Goal: Transaction & Acquisition: Purchase product/service

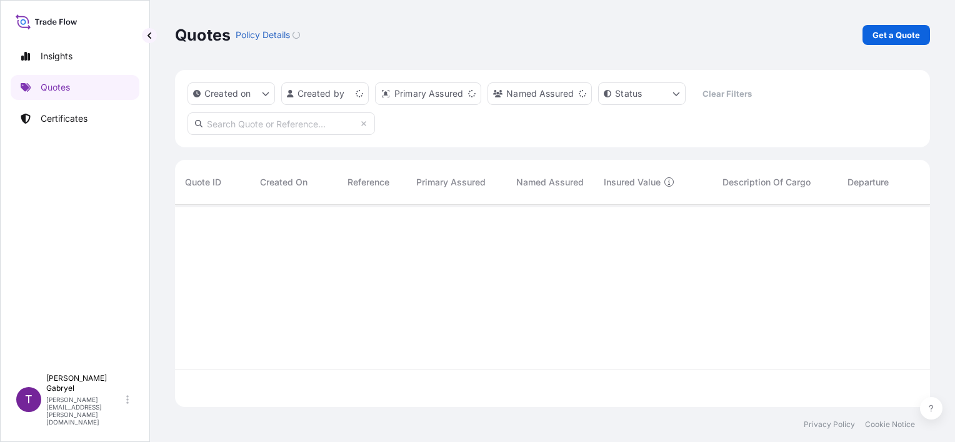
scroll to position [200, 745]
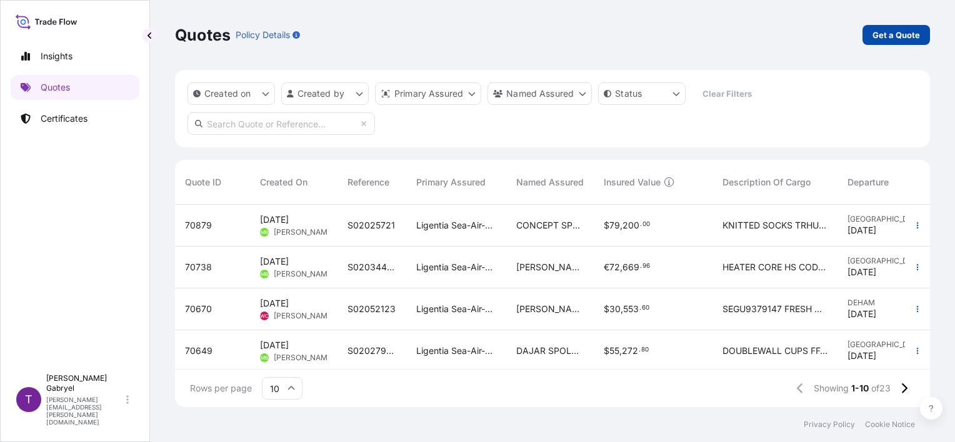
click at [891, 32] on p "Get a Quote" at bounding box center [895, 35] width 47 height 12
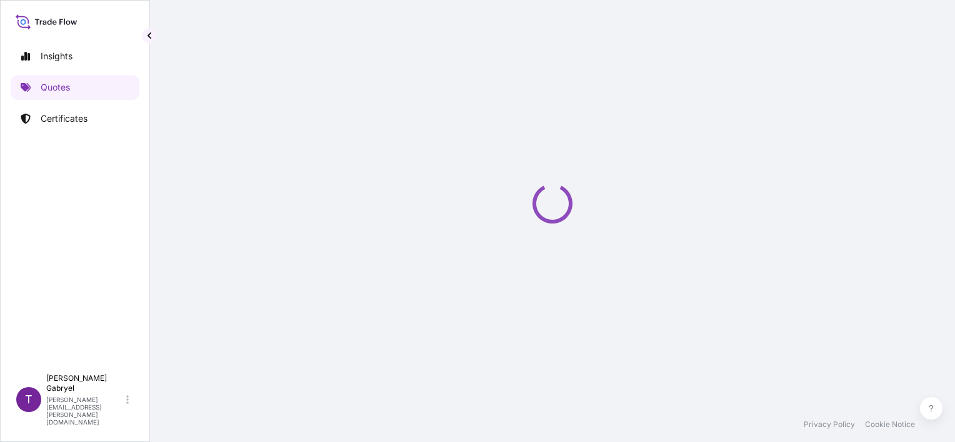
scroll to position [20, 0]
select select "Sea"
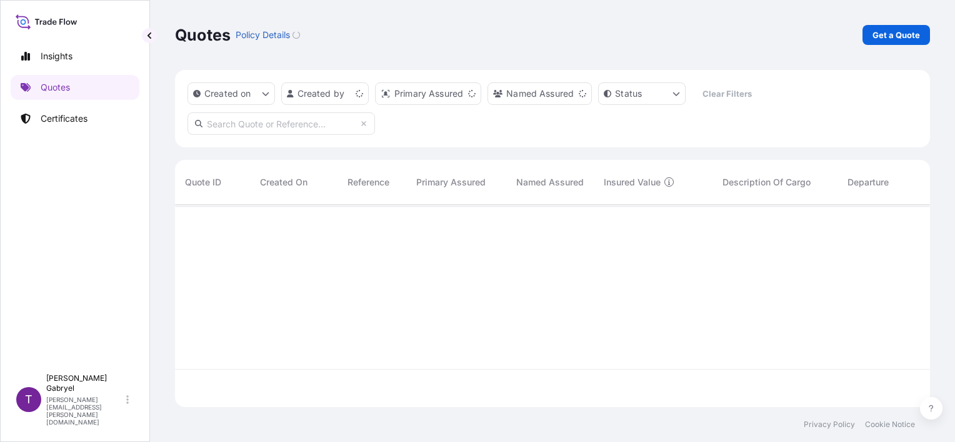
scroll to position [200, 745]
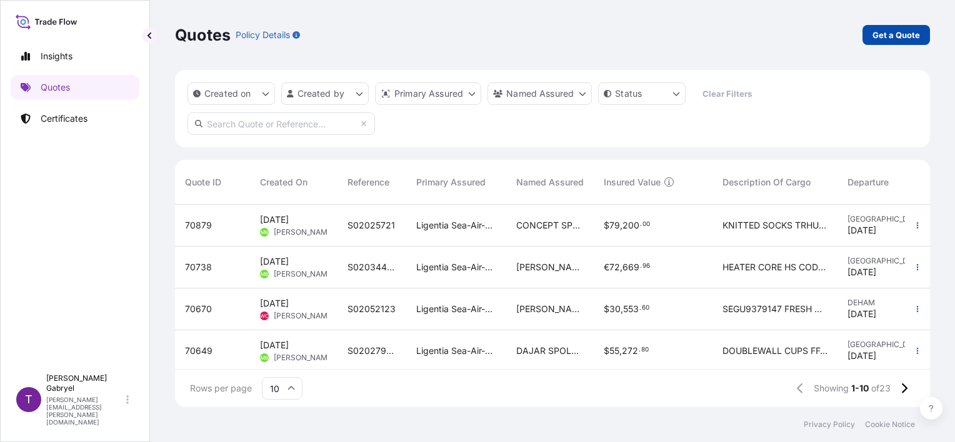
click at [886, 37] on p "Get a Quote" at bounding box center [895, 35] width 47 height 12
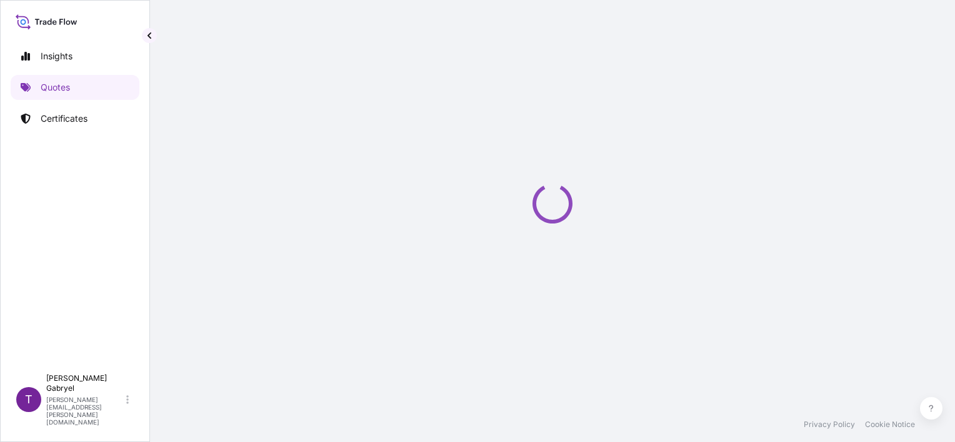
select select "Sea"
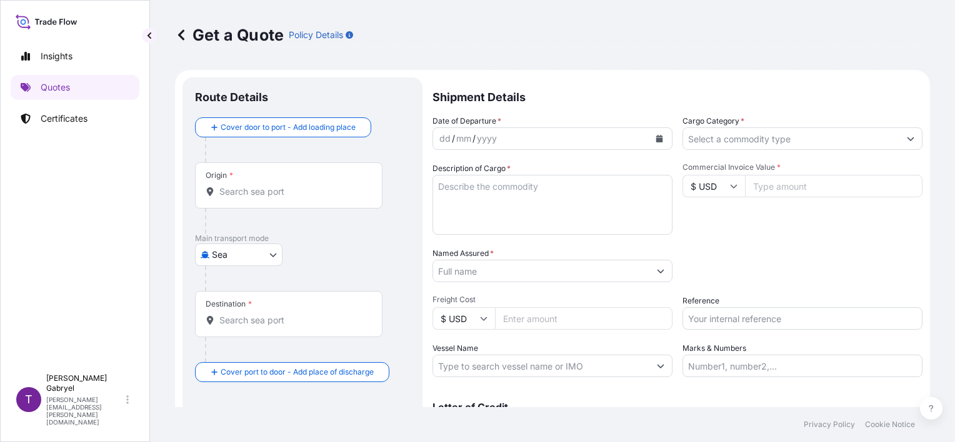
scroll to position [20, 0]
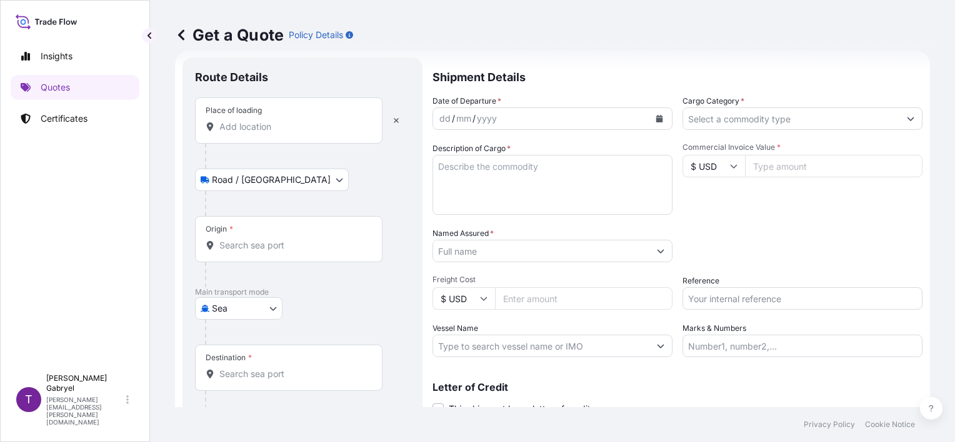
click at [527, 123] on div "dd / mm / yyyy" at bounding box center [541, 118] width 216 height 22
click at [617, 117] on div "dd / mm / yyyy" at bounding box center [541, 118] width 216 height 22
click at [644, 117] on div "dd / mm / yyyy" at bounding box center [552, 118] width 240 height 22
click at [656, 119] on icon "Calendar" at bounding box center [659, 118] width 7 height 7
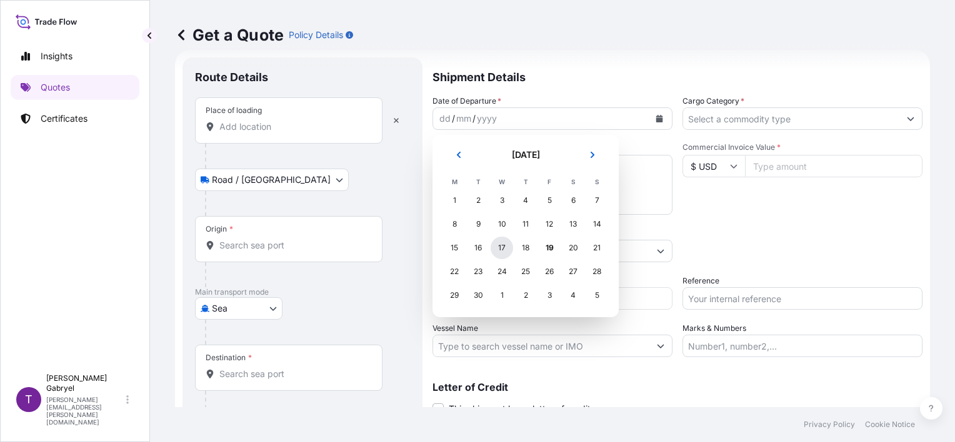
click at [499, 249] on div "17" at bounding box center [501, 248] width 22 height 22
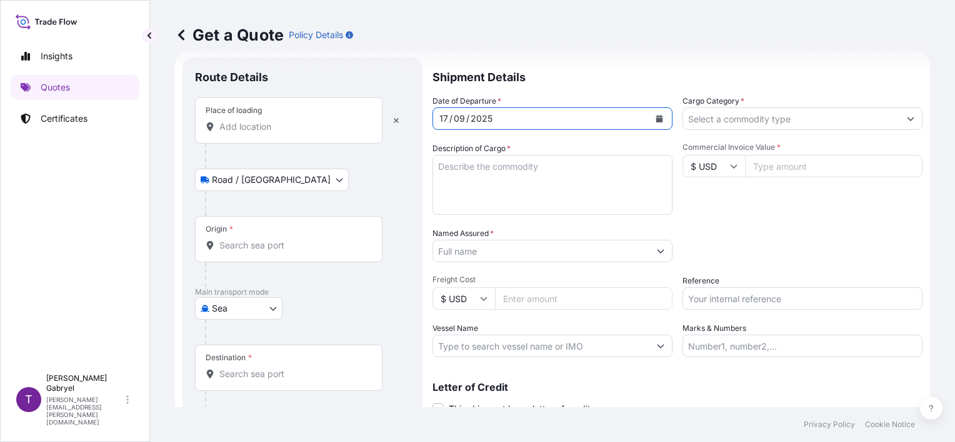
click at [293, 127] on input "Place of loading" at bounding box center [292, 127] width 147 height 12
paste input "Maillane,"
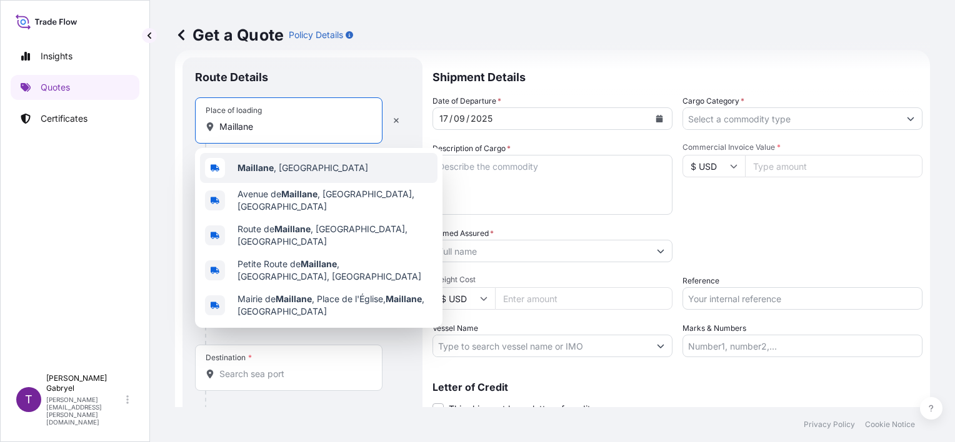
click at [285, 169] on span "Maillane , [GEOGRAPHIC_DATA]" at bounding box center [302, 168] width 131 height 12
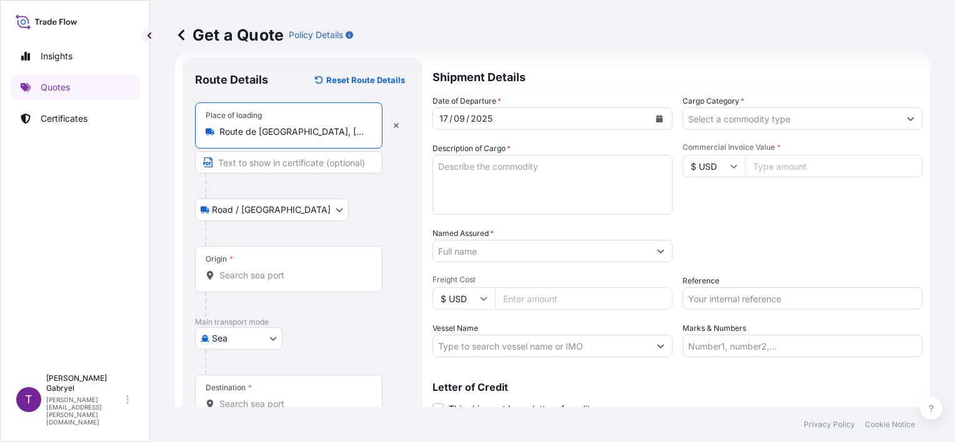
click at [314, 126] on input "Route de [GEOGRAPHIC_DATA], [GEOGRAPHIC_DATA], [GEOGRAPHIC_DATA]" at bounding box center [292, 132] width 147 height 12
click at [315, 135] on input "Route de [GEOGRAPHIC_DATA], [GEOGRAPHIC_DATA], [GEOGRAPHIC_DATA]" at bounding box center [292, 132] width 147 height 12
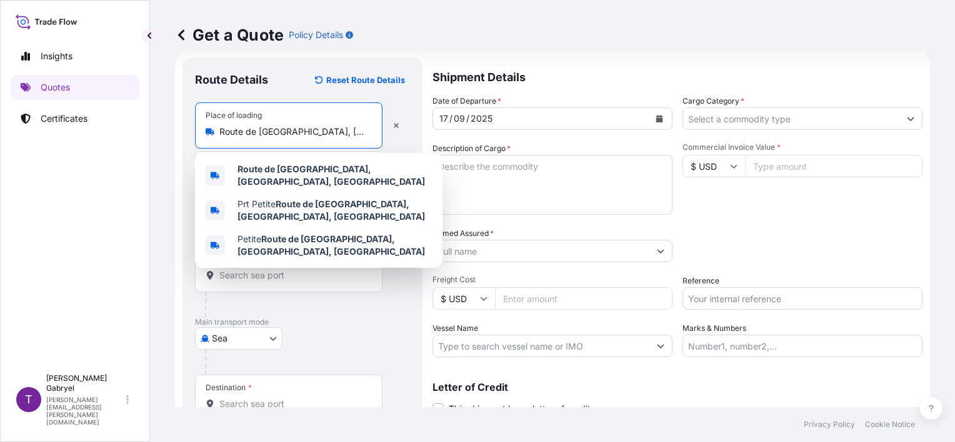
paste input "Maillane,"
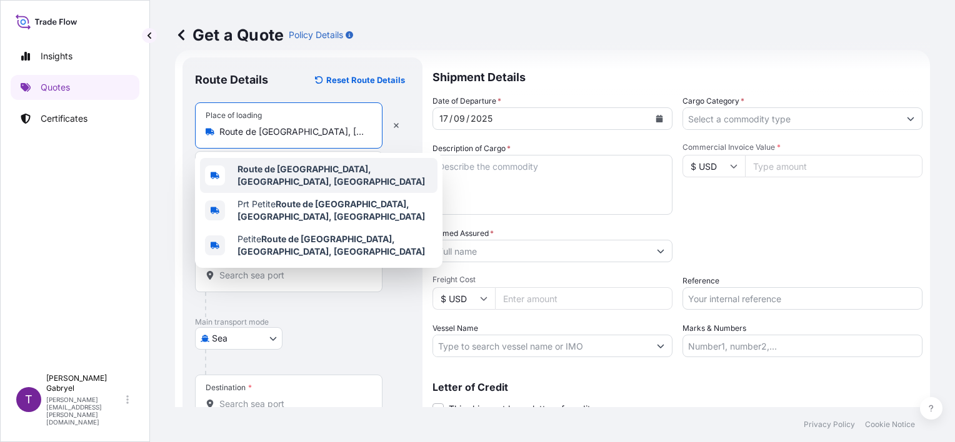
click at [298, 137] on div "Place of loading Route de [GEOGRAPHIC_DATA], [GEOGRAPHIC_DATA], [GEOGRAPHIC_DAT…" at bounding box center [288, 125] width 187 height 46
click at [298, 137] on input "Route de [GEOGRAPHIC_DATA], [GEOGRAPHIC_DATA], [GEOGRAPHIC_DATA]" at bounding box center [292, 132] width 147 height 12
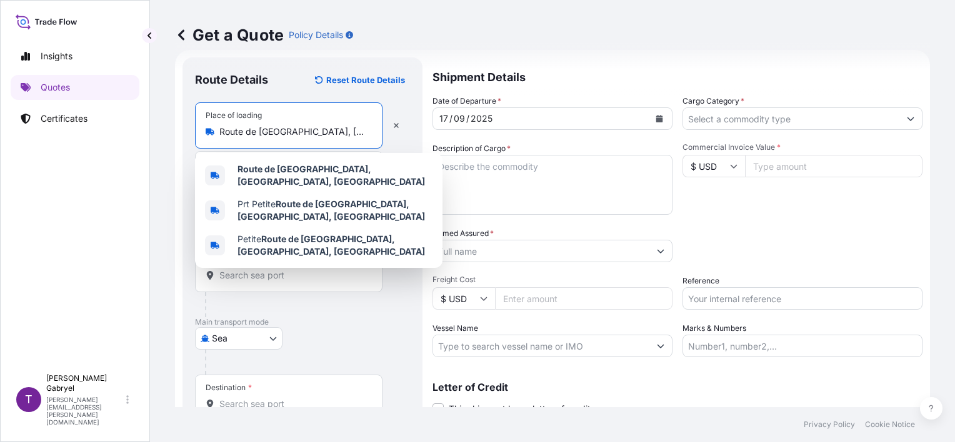
scroll to position [0, 2]
paste input "Maillane,"
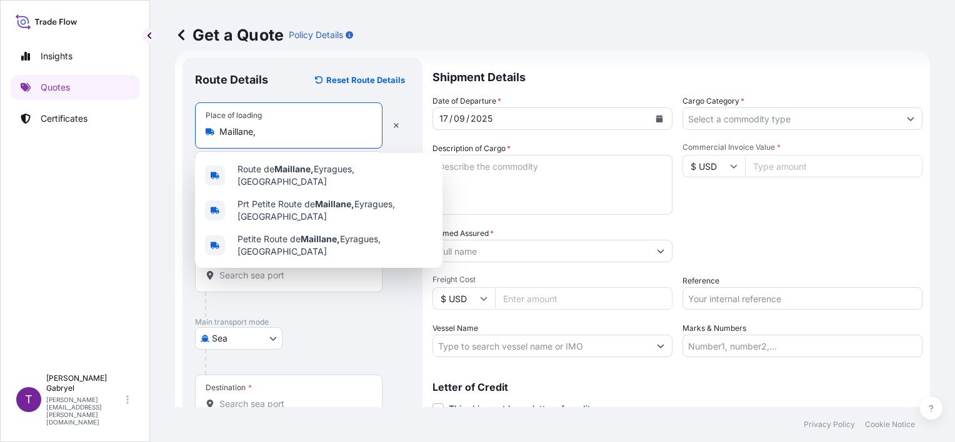
scroll to position [0, 0]
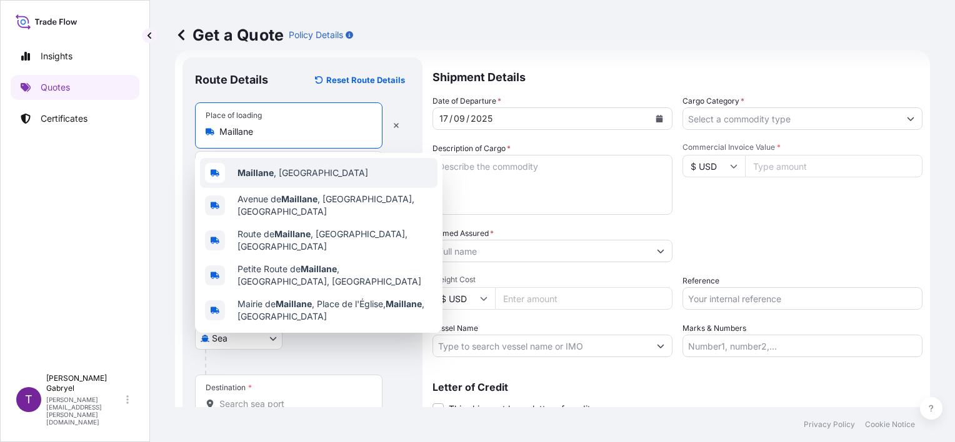
click at [282, 172] on span "Maillane , [GEOGRAPHIC_DATA]" at bounding box center [302, 173] width 131 height 12
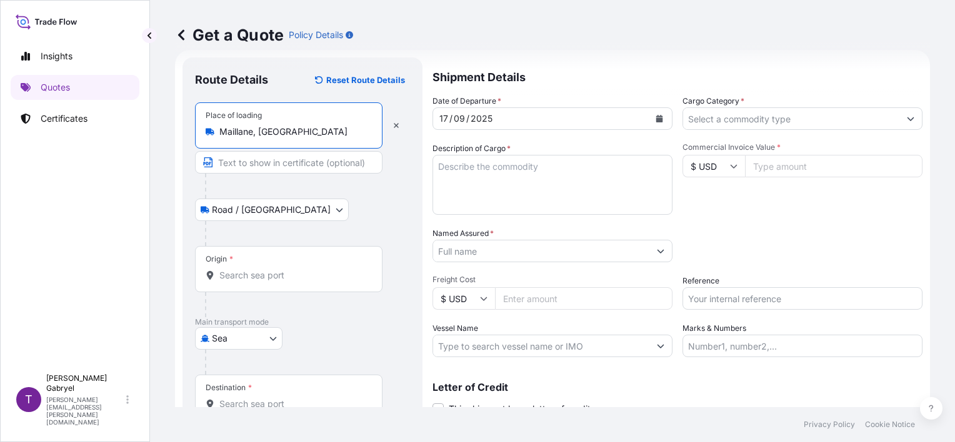
type input "Maillane, [GEOGRAPHIC_DATA]"
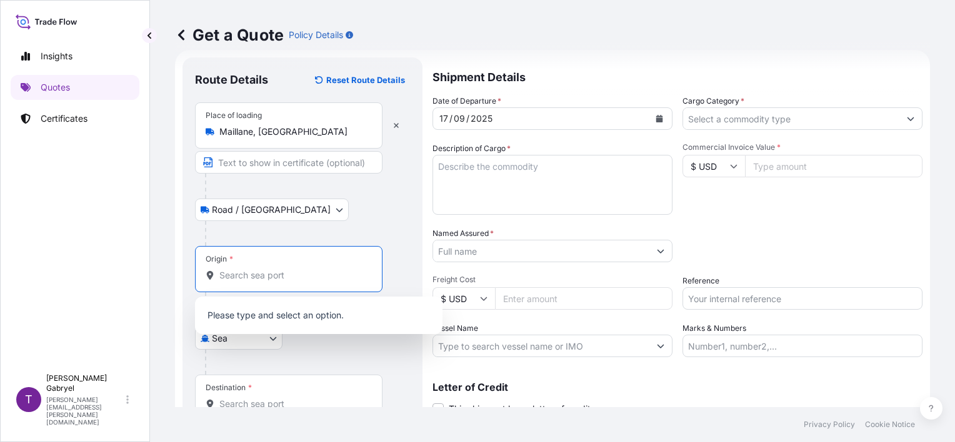
click at [293, 279] on input "Origin *" at bounding box center [292, 275] width 147 height 12
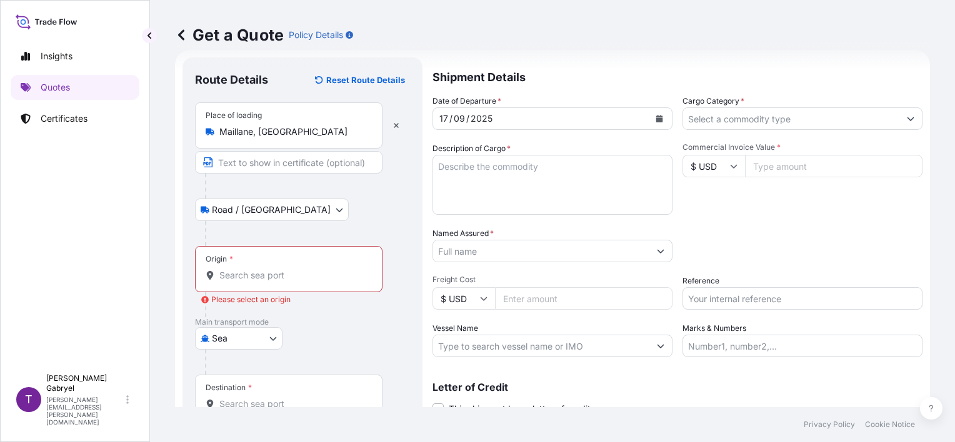
click at [217, 274] on div at bounding box center [289, 275] width 166 height 12
click at [219, 274] on input "Origin * Please select an origin" at bounding box center [292, 275] width 147 height 12
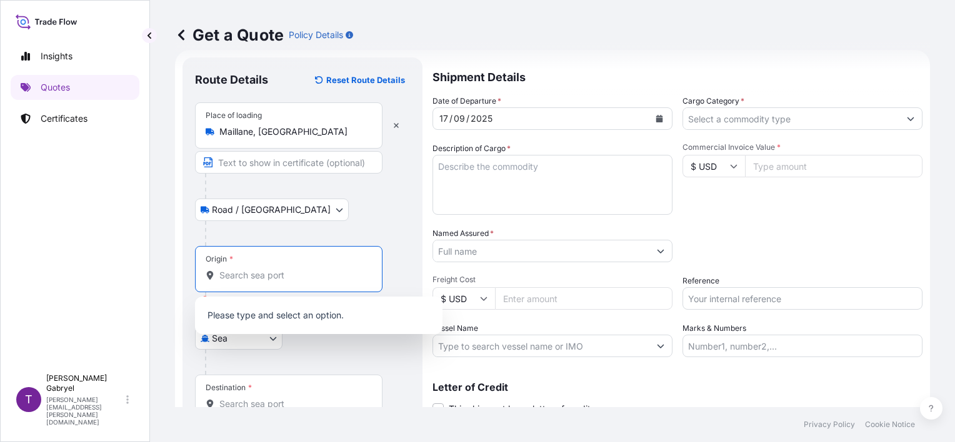
paste input "[GEOGRAPHIC_DATA]"
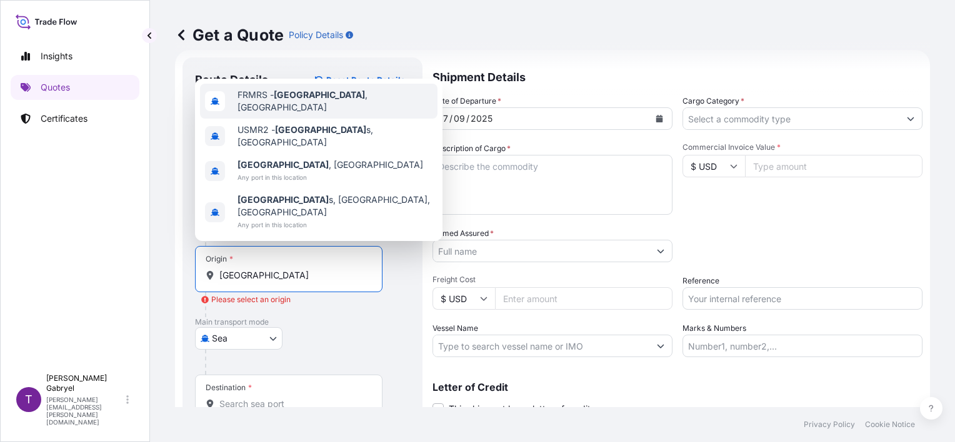
click at [342, 114] on span "FRMRS - [GEOGRAPHIC_DATA] , [GEOGRAPHIC_DATA]" at bounding box center [334, 101] width 195 height 25
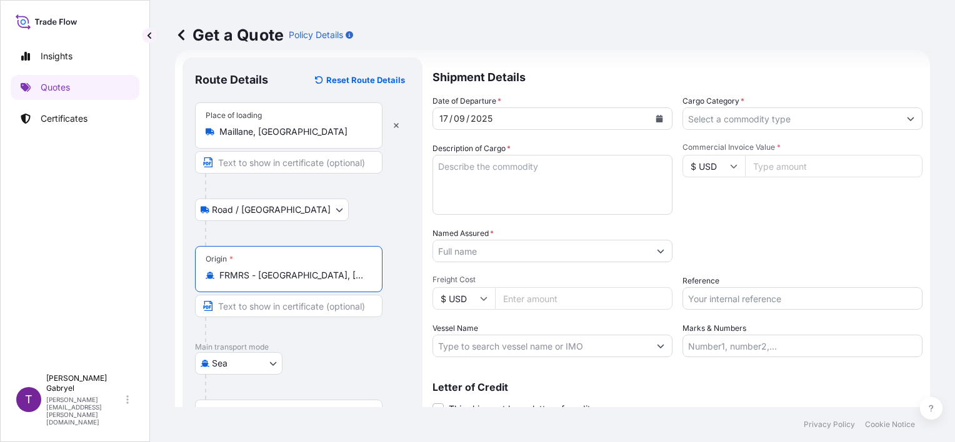
type input "FRMRS - [GEOGRAPHIC_DATA], [GEOGRAPHIC_DATA]"
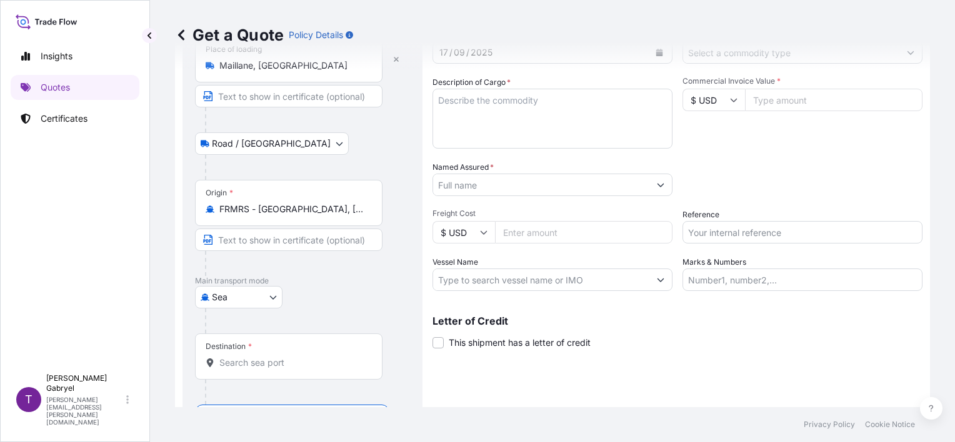
scroll to position [122, 0]
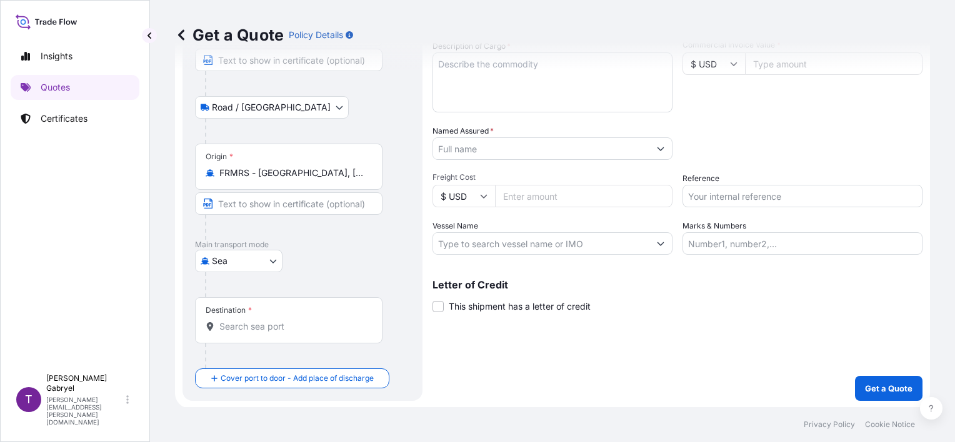
click at [271, 328] on input "Destination *" at bounding box center [292, 326] width 147 height 12
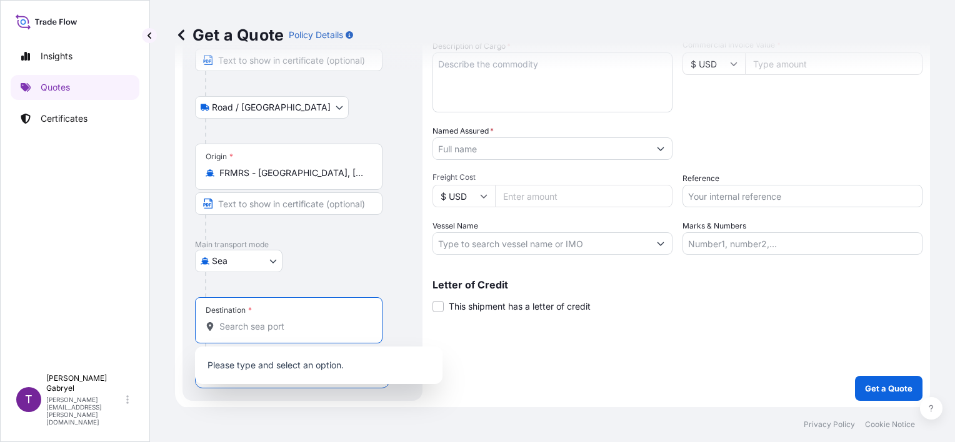
paste input "[GEOGRAPHIC_DATA], AMBARLI PORT E. SIDE"
drag, startPoint x: 267, startPoint y: 330, endPoint x: 179, endPoint y: 319, distance: 88.8
click at [179, 319] on form "Route Details Reset Route Details Place of loading Maillane, [GEOGRAPHIC_DATA] …" at bounding box center [552, 178] width 755 height 461
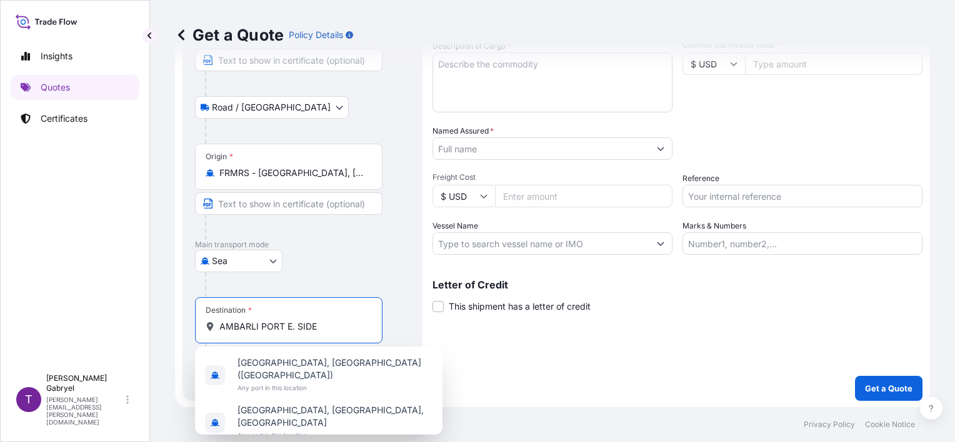
drag, startPoint x: 316, startPoint y: 326, endPoint x: 284, endPoint y: 325, distance: 32.5
click at [284, 325] on input "AMBARLI PORT E. SIDE" at bounding box center [292, 326] width 147 height 12
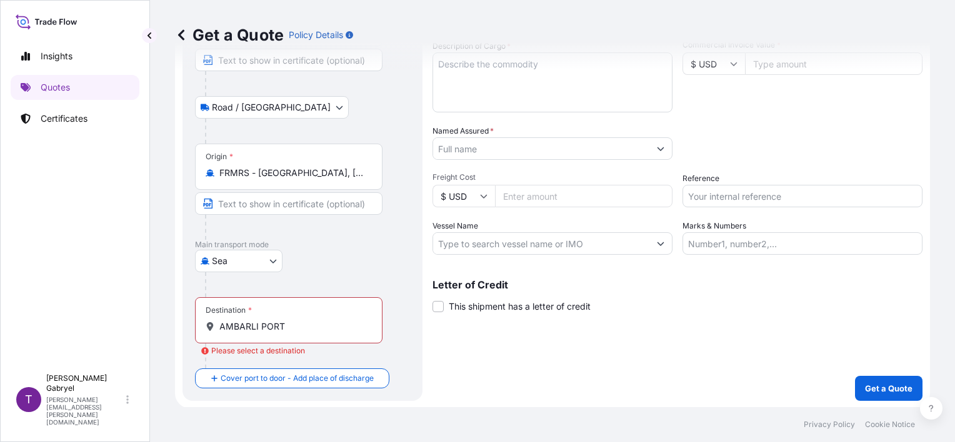
drag, startPoint x: 305, startPoint y: 332, endPoint x: 266, endPoint y: 326, distance: 39.2
click at [266, 326] on div "Destination * AMBARLI PORT" at bounding box center [288, 320] width 187 height 46
click at [266, 326] on input "AMBARLI PORT" at bounding box center [292, 326] width 147 height 12
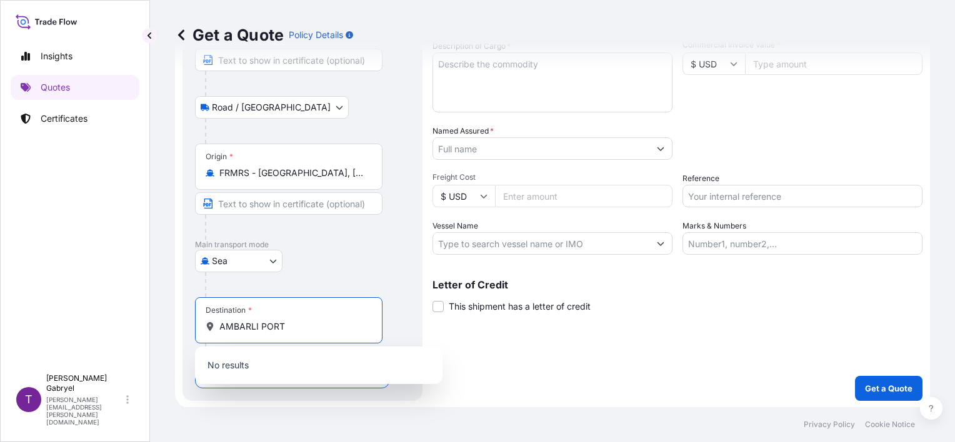
drag, startPoint x: 265, startPoint y: 325, endPoint x: 306, endPoint y: 323, distance: 41.3
click at [306, 323] on input "AMBARLI PORT" at bounding box center [292, 326] width 147 height 12
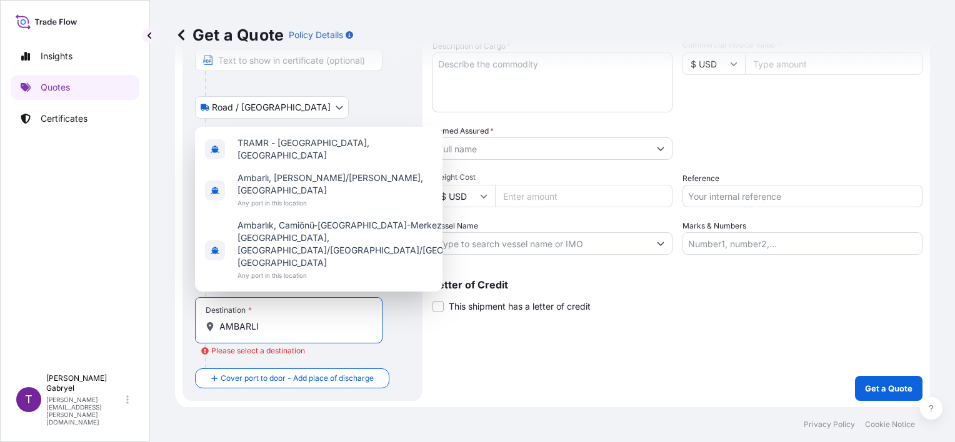
click at [284, 327] on input "AMBARLI" at bounding box center [292, 326] width 147 height 12
click at [317, 162] on span "TRAMR - [GEOGRAPHIC_DATA], [GEOGRAPHIC_DATA]" at bounding box center [334, 149] width 195 height 25
type input "TRAMR - [GEOGRAPHIC_DATA], [GEOGRAPHIC_DATA]"
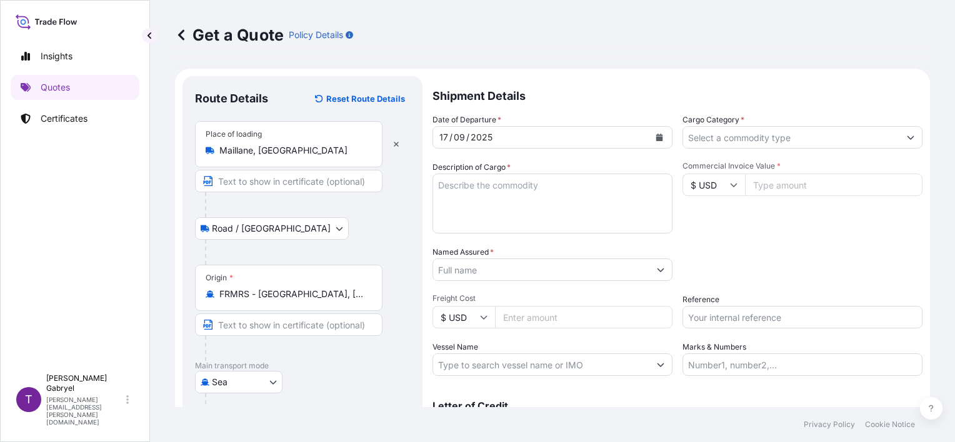
scroll to position [0, 0]
click at [738, 132] on input "Cargo Category *" at bounding box center [791, 138] width 216 height 22
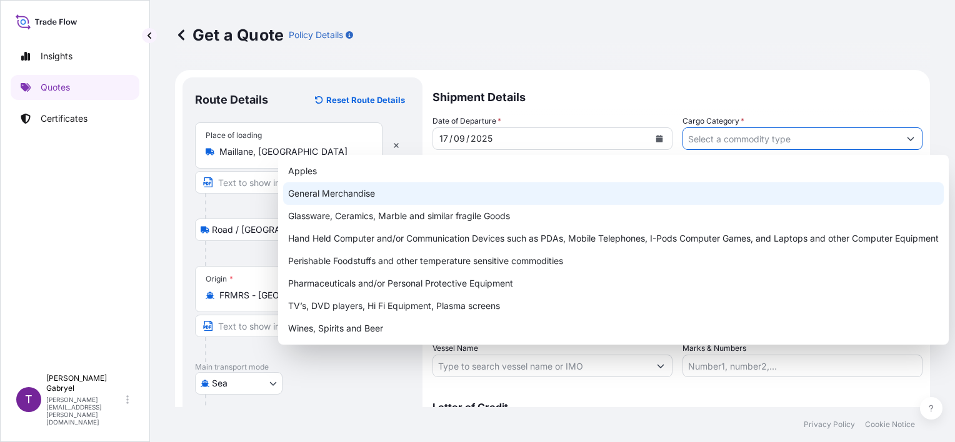
click at [639, 192] on div "General Merchandise" at bounding box center [613, 193] width 660 height 22
type input "General Merchandise"
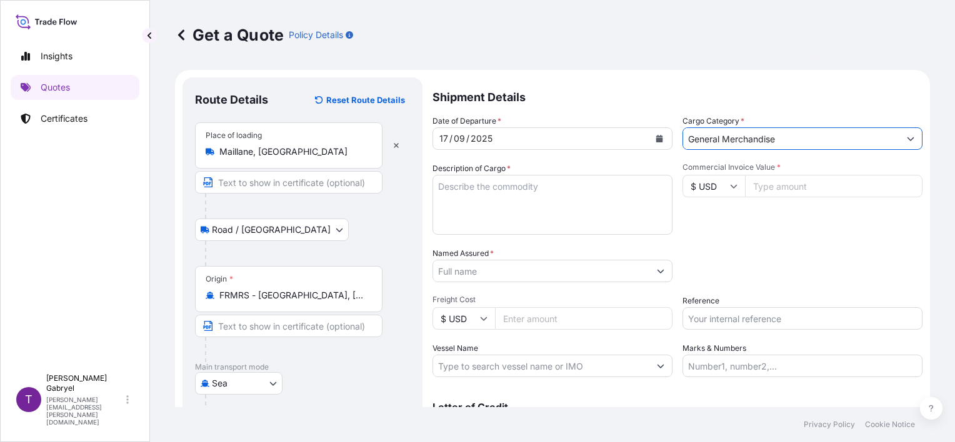
click at [519, 201] on textarea "Description of Cargo *" at bounding box center [552, 205] width 240 height 60
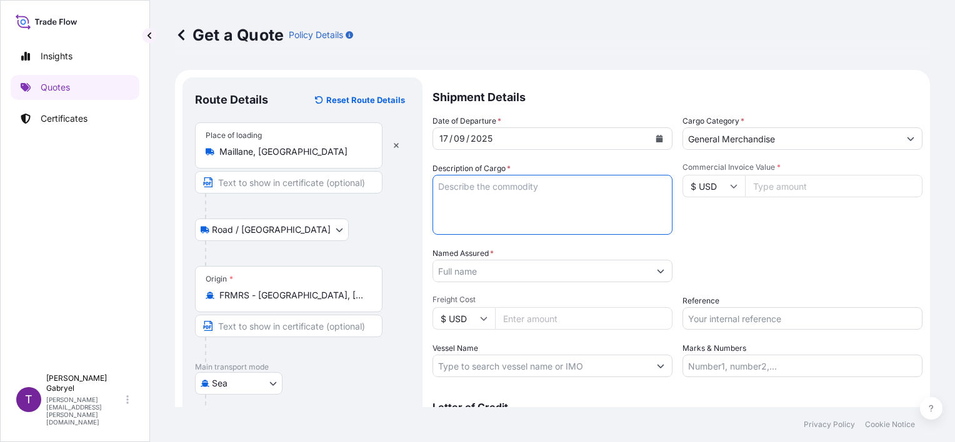
click at [517, 193] on textarea "Description of Cargo *" at bounding box center [552, 205] width 240 height 60
paste textarea "MOTOR OIL"
click at [537, 202] on textarea "MOTOR OIL GROSS WEIGHT:" at bounding box center [552, 205] width 240 height 60
paste textarea "24088.400"
click at [592, 205] on textarea "MOTOR OIL GROSS WEIGHT: 24088.400 KG" at bounding box center [552, 205] width 240 height 60
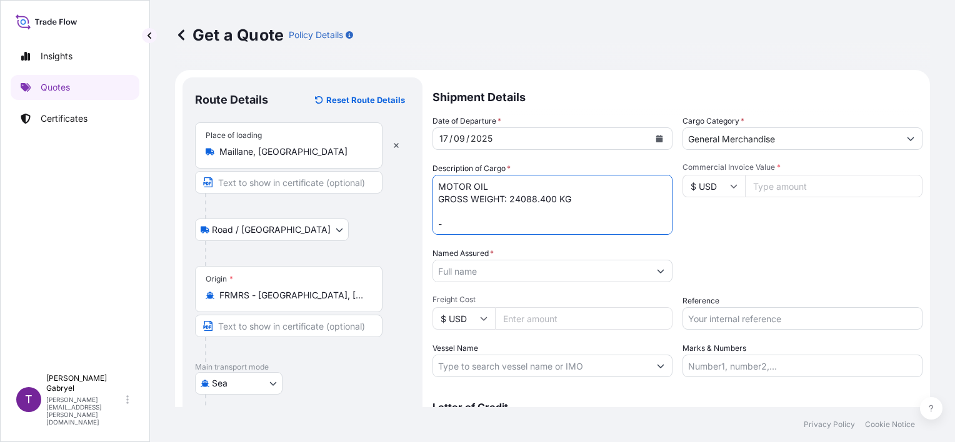
paste textarea "ECMU4758280"
click at [438, 230] on textarea "MOTOR OIL GROSS WEIGHT: 24088.400 KG -ECMU4758280" at bounding box center [552, 205] width 240 height 60
click at [442, 227] on textarea "MOTOR OIL GROSS WEIGHT: 24088.400 KG -ECMU4758280" at bounding box center [552, 205] width 240 height 60
click at [479, 201] on textarea "MOTOR OIL GROSS WEIGHT: 24088.400 KG - ECMU4758280" at bounding box center [552, 205] width 240 height 60
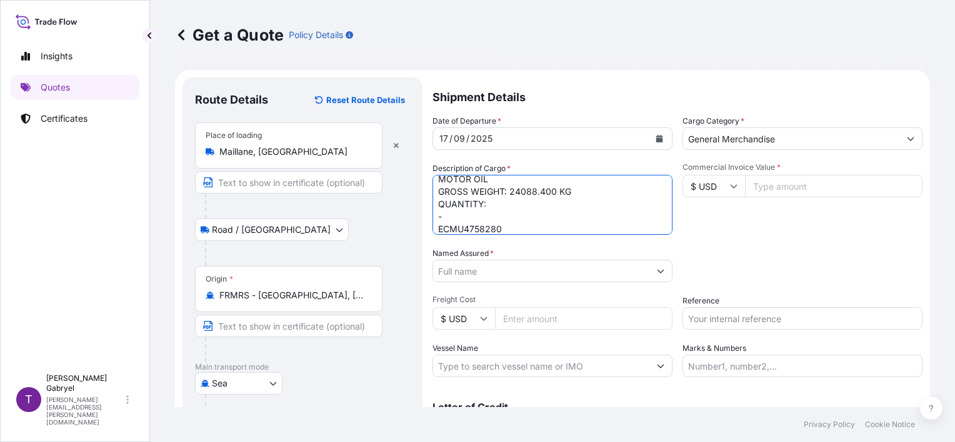
click at [499, 202] on textarea "MOTOR OIL GROSS WEIGHT: 24088.400 KG QUANTITY: - ECMU4758280" at bounding box center [552, 205] width 240 height 60
paste textarea "25 PALLETS"
click at [545, 230] on textarea "MOTOR OIL GROSS WEIGHT: 24088.400 KG QUANTITY: 25 PALLETS - ECMU4758280" at bounding box center [552, 205] width 240 height 60
paste textarea "DATE OF DEPARTURE"
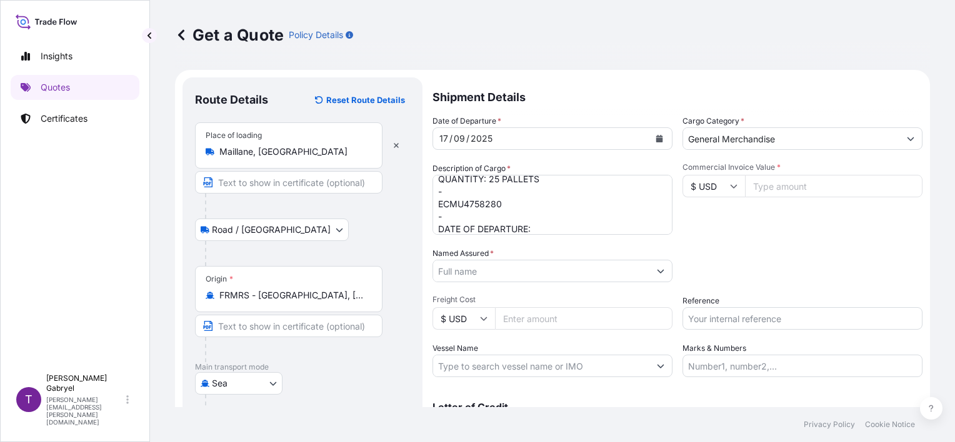
click at [551, 227] on textarea "MOTOR OIL GROSS WEIGHT: 24088.400 KG QUANTITY: 25 PALLETS - ECMU4758280 - DATE …" at bounding box center [552, 205] width 240 height 60
paste textarea "[DATE] 7:00"
click at [559, 229] on textarea "MOTOR OIL GROSS WEIGHT: 24088.400 KG QUANTITY: 25 PALLETS - ECMU4758280 - DATE …" at bounding box center [552, 205] width 240 height 60
click at [609, 229] on textarea "MOTOR OIL GROSS WEIGHT: 24088.400 KG QUANTITY: 25 PALLETS - ECMU4758280 - DATE …" at bounding box center [552, 205] width 240 height 60
type textarea "MOTOR OIL GROSS WEIGHT: 24088.400 KG QUANTITY: 25 PALLETS - ECMU4758280 - DATE …"
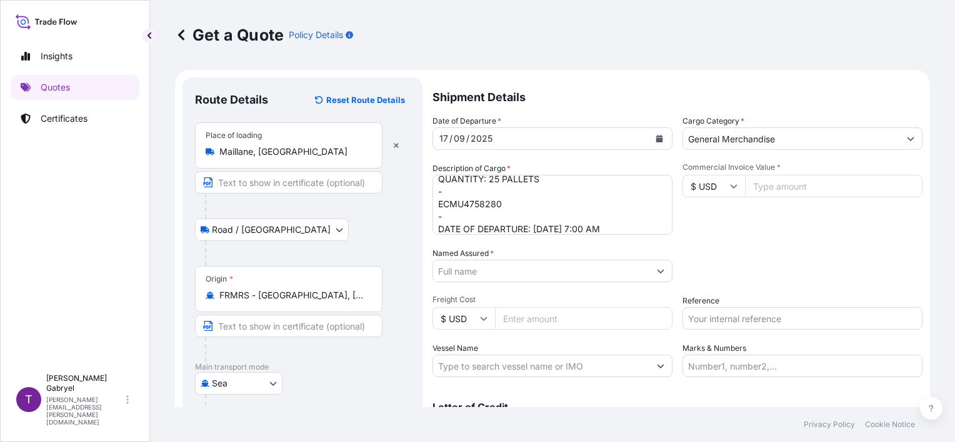
click at [689, 185] on input "$ USD" at bounding box center [713, 186] width 62 height 22
click at [699, 219] on div "€ EUR" at bounding box center [708, 221] width 52 height 24
type input "€ EUR"
click at [781, 187] on input "Commercial Invoice Value *" at bounding box center [833, 186] width 177 height 22
paste input "152767.09"
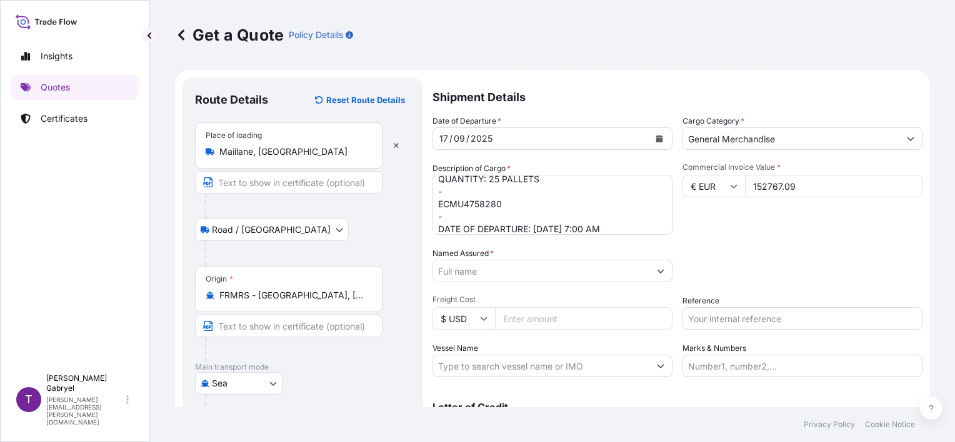
type input "152767.09"
click at [485, 272] on input "Named Assured *" at bounding box center [541, 271] width 216 height 22
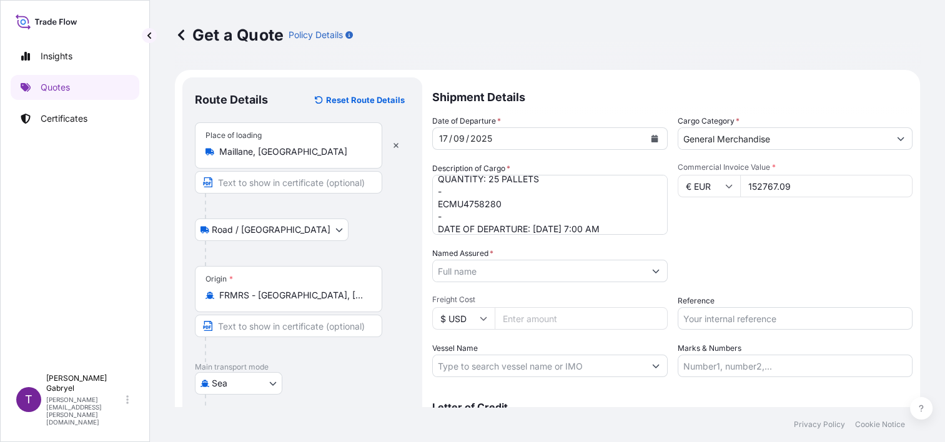
paste input "VELES TRADE OU"
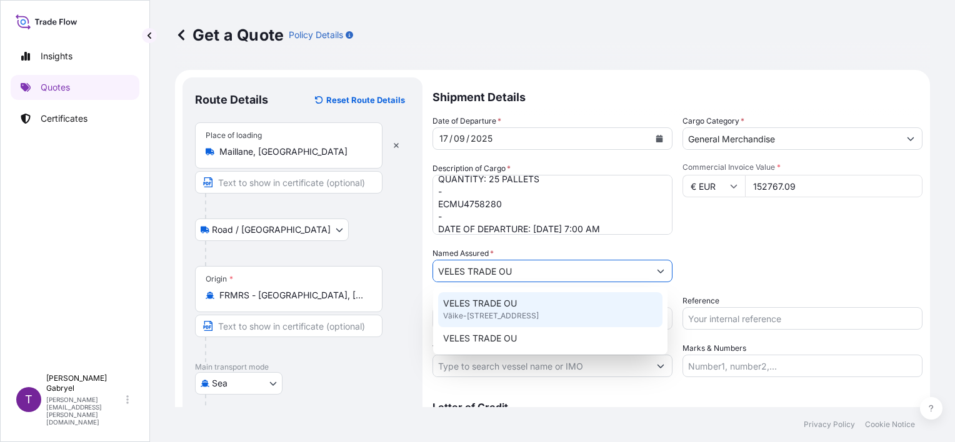
click at [490, 305] on span "VELES TRADE OU" at bounding box center [480, 303] width 74 height 12
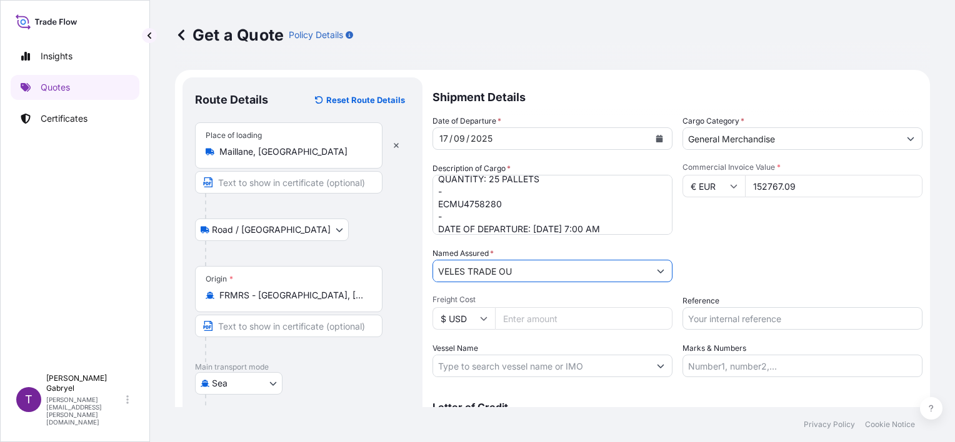
type input "VELES TRADE OU"
click at [505, 367] on input "Vessel Name" at bounding box center [541, 366] width 216 height 22
paste input "CONTSHIP BOX"
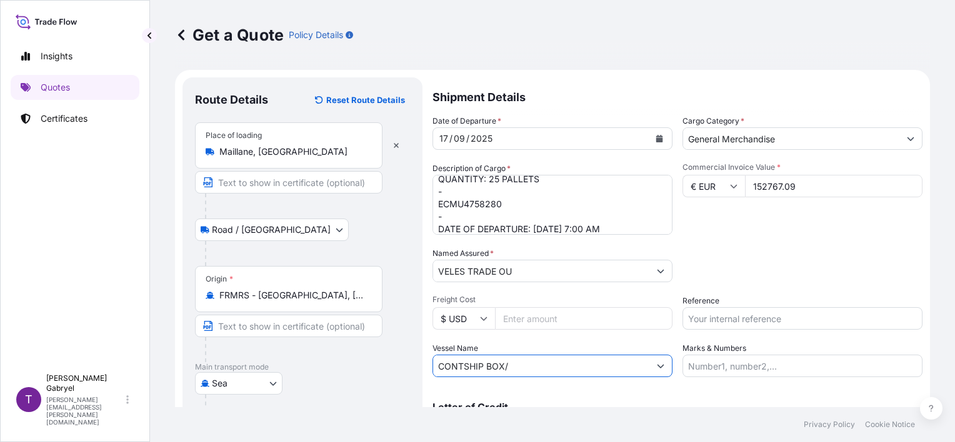
click at [527, 364] on input "CONTSHIP BOX/" at bounding box center [541, 366] width 216 height 22
paste input "0HWFOE1MA"
click at [541, 368] on input "CONTSHIP BOX/0HWFOE1MA" at bounding box center [541, 366] width 216 height 22
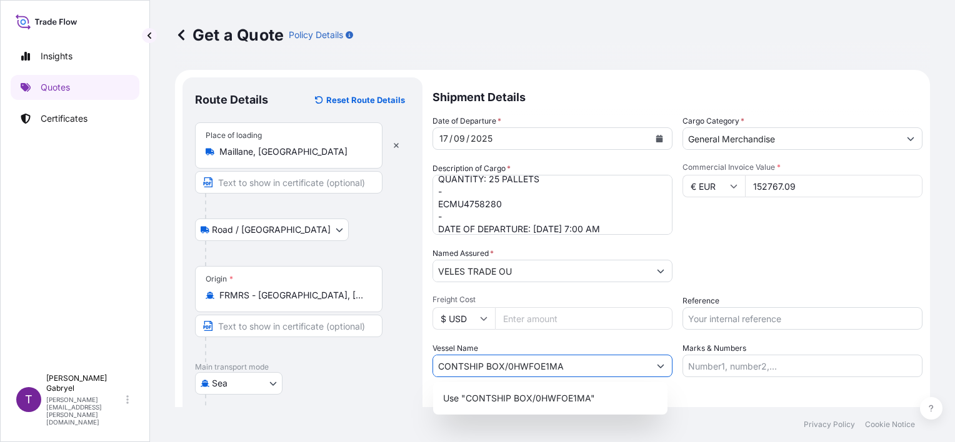
type input "CONTSHIP BOX/0HWFOE1MA"
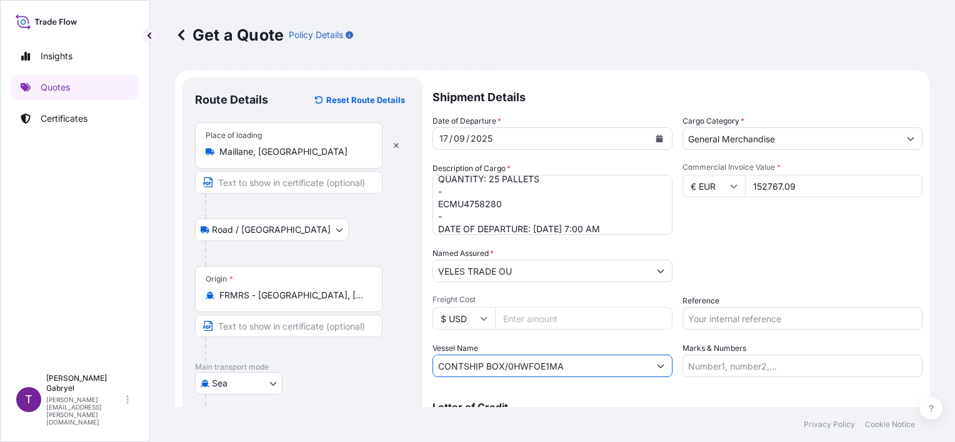
click at [742, 317] on input "Reference" at bounding box center [802, 318] width 240 height 22
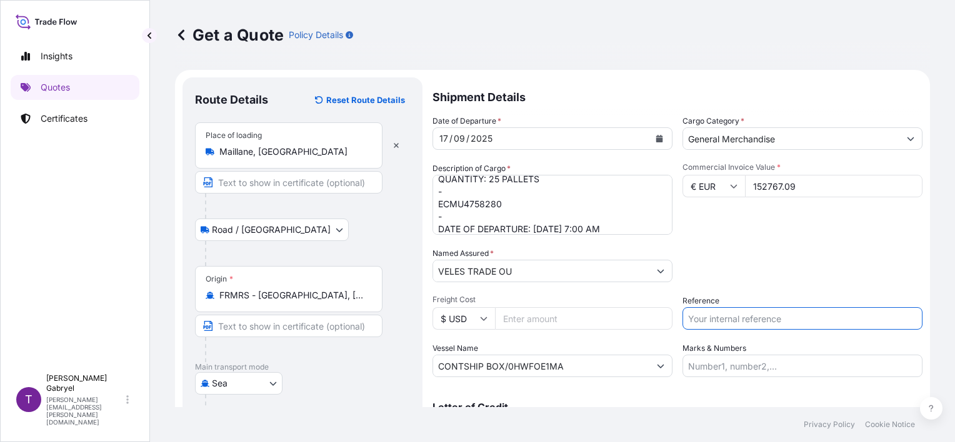
paste input "S02055305"
type input "S02055305"
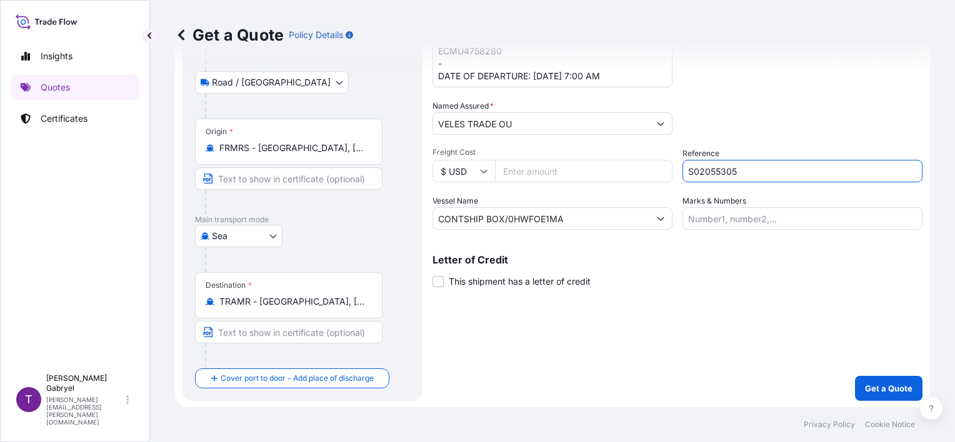
scroll to position [147, 0]
click at [871, 392] on p "Get a Quote" at bounding box center [888, 388] width 47 height 12
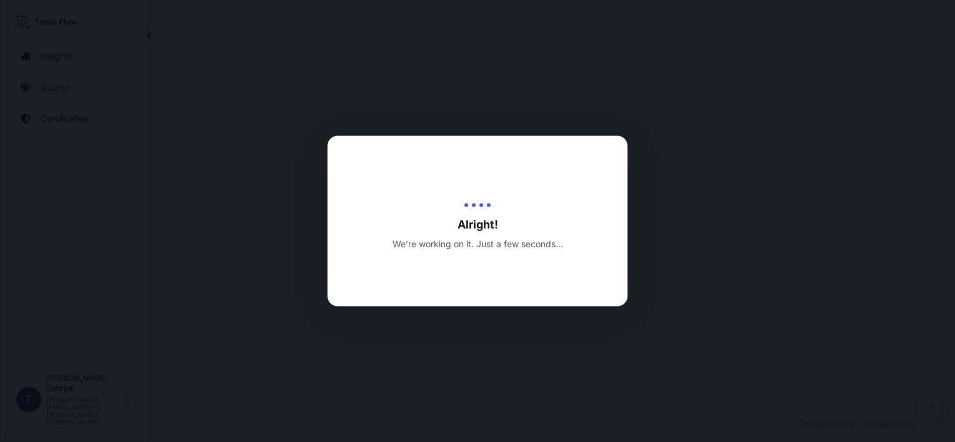
select select "Road / [GEOGRAPHIC_DATA]"
select select "Sea"
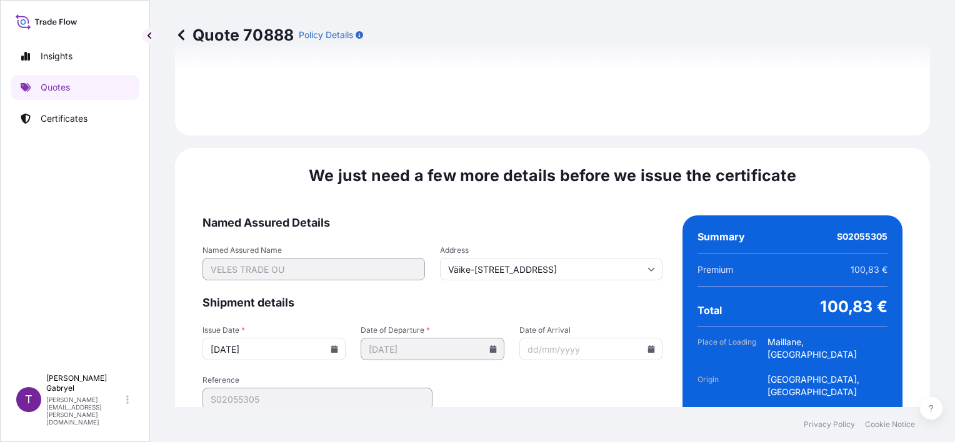
scroll to position [1593, 0]
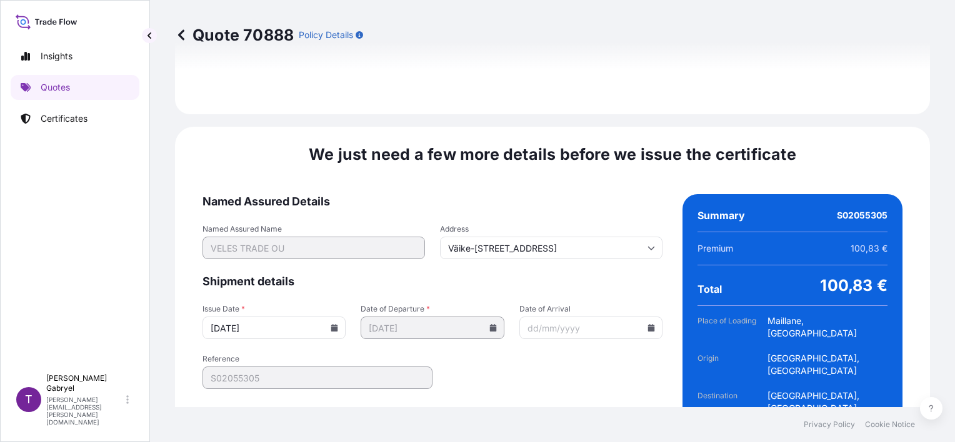
click at [335, 324] on icon at bounding box center [334, 327] width 7 height 7
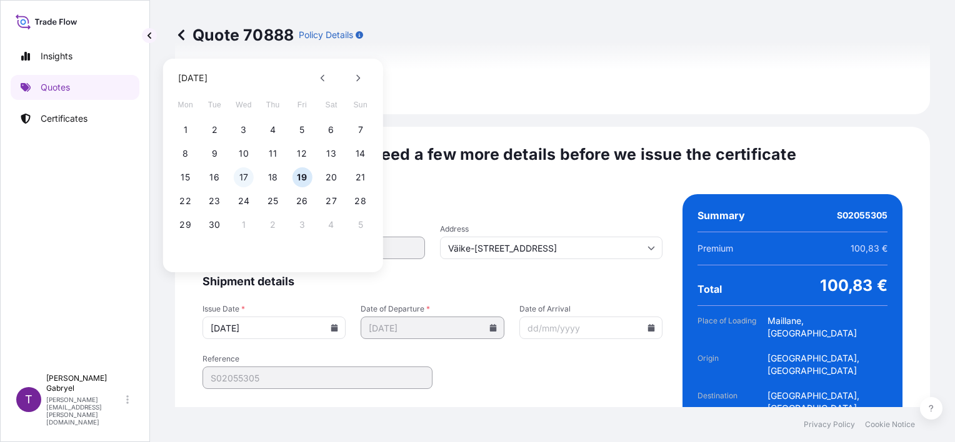
click at [238, 180] on button "17" at bounding box center [244, 177] width 20 height 20
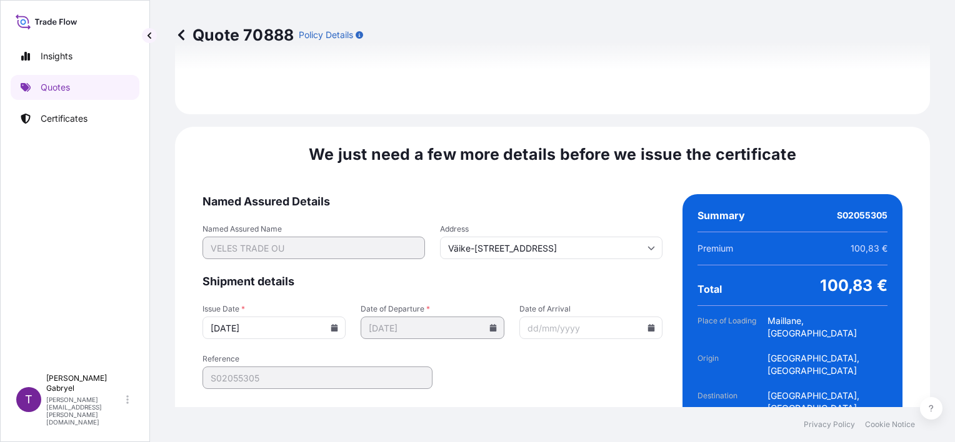
type input "[DATE]"
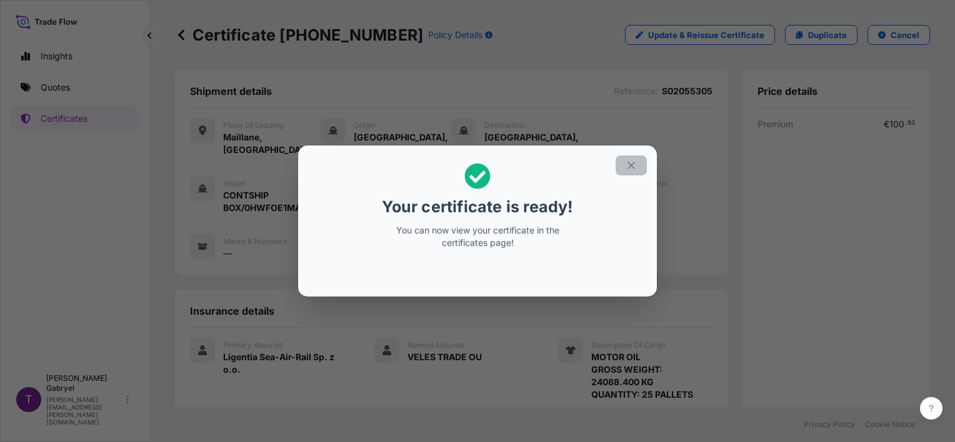
click at [632, 163] on icon "button" at bounding box center [630, 165] width 11 height 11
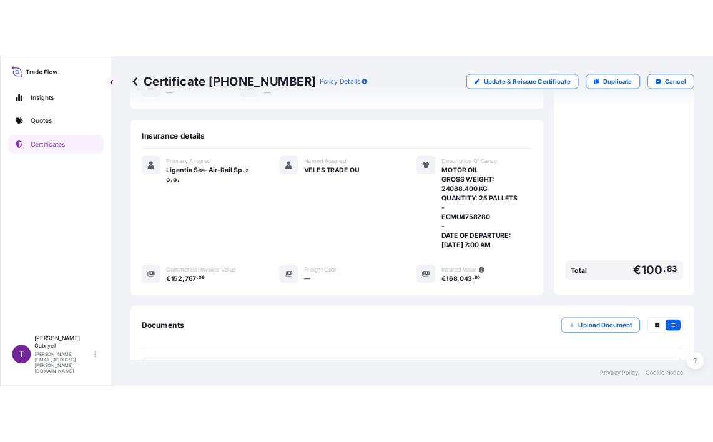
scroll to position [287, 0]
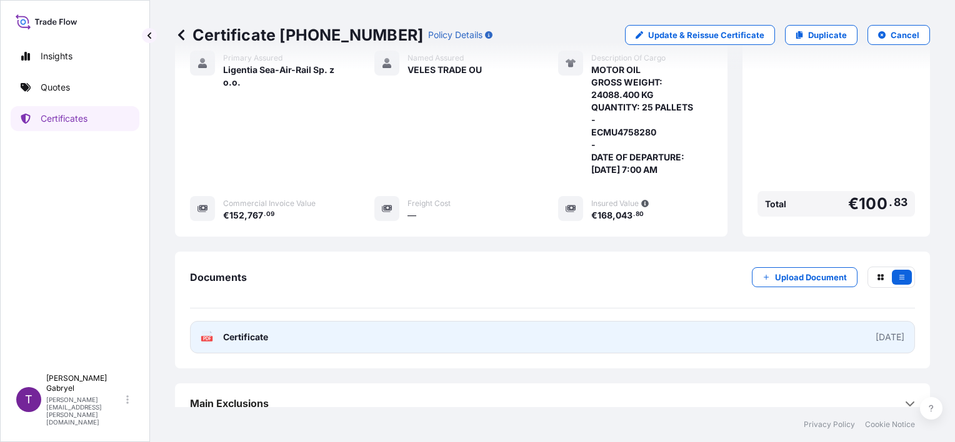
click at [327, 327] on link "PDF Certificate [DATE]" at bounding box center [552, 337] width 725 height 32
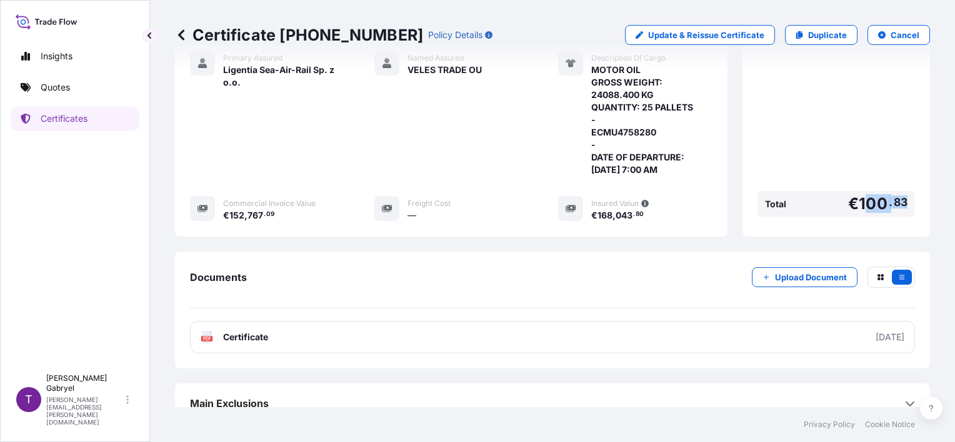
drag, startPoint x: 895, startPoint y: 189, endPoint x: 853, endPoint y: 192, distance: 42.6
click at [853, 192] on div "Total € 100 . 83" at bounding box center [835, 204] width 157 height 26
click at [858, 196] on span "100" at bounding box center [872, 204] width 29 height 16
drag, startPoint x: 848, startPoint y: 190, endPoint x: 900, endPoint y: 189, distance: 51.2
click at [900, 191] on div "Total € 100 . 83" at bounding box center [835, 204] width 157 height 26
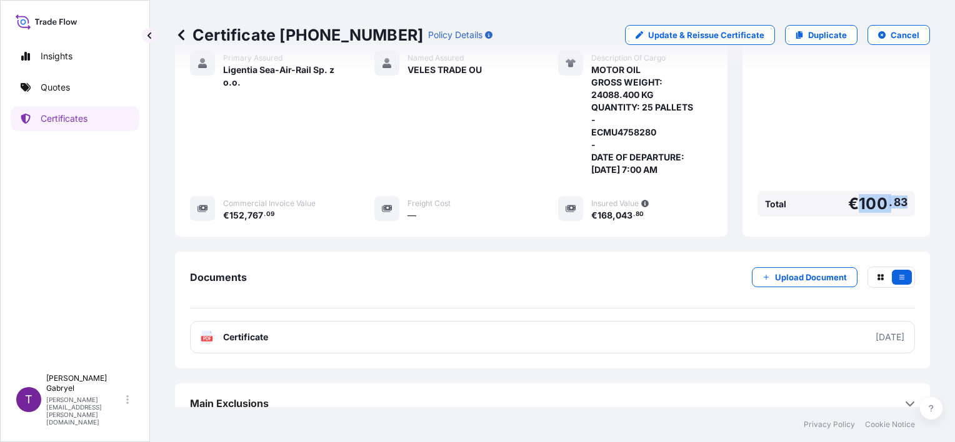
copy span "100 . 83"
